Goal: Find contact information: Find contact information

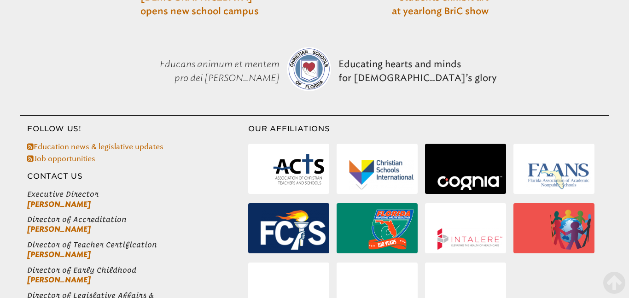
scroll to position [1088, 0]
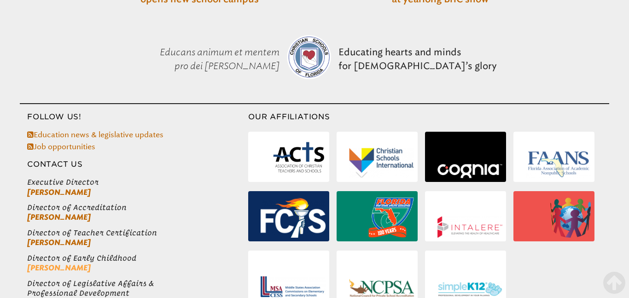
click at [58, 263] on link "[PERSON_NAME]" at bounding box center [59, 267] width 64 height 9
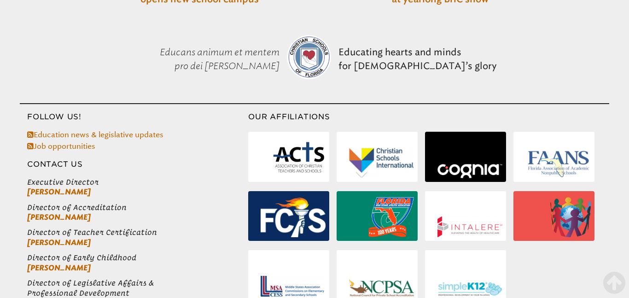
scroll to position [1088, 0]
click at [62, 187] on link "[PERSON_NAME]" at bounding box center [59, 191] width 64 height 9
click at [75, 213] on link "[PERSON_NAME]" at bounding box center [59, 217] width 64 height 9
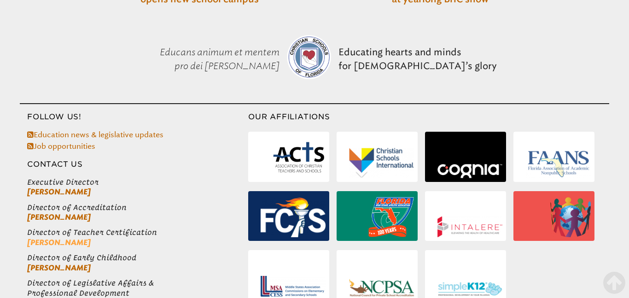
click at [68, 238] on link "[PERSON_NAME]" at bounding box center [59, 242] width 64 height 9
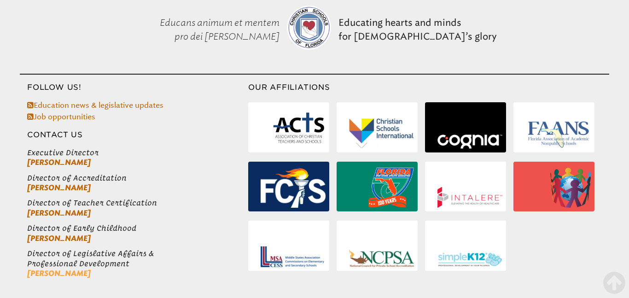
click at [82, 269] on link "[PERSON_NAME]" at bounding box center [59, 273] width 64 height 9
